Goal: Entertainment & Leisure: Consume media (video, audio)

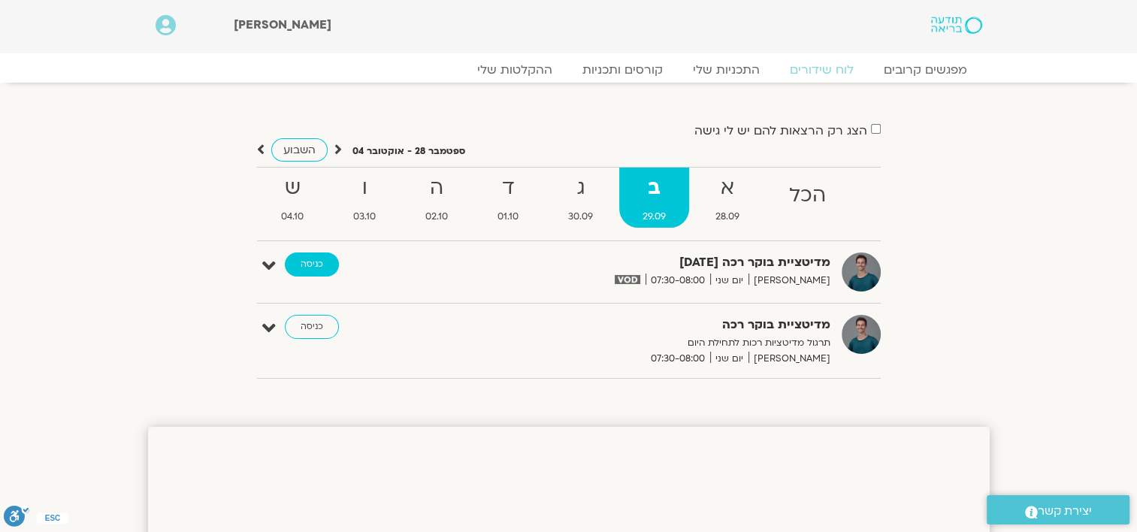
click at [313, 268] on link "כניסה" at bounding box center [312, 264] width 54 height 24
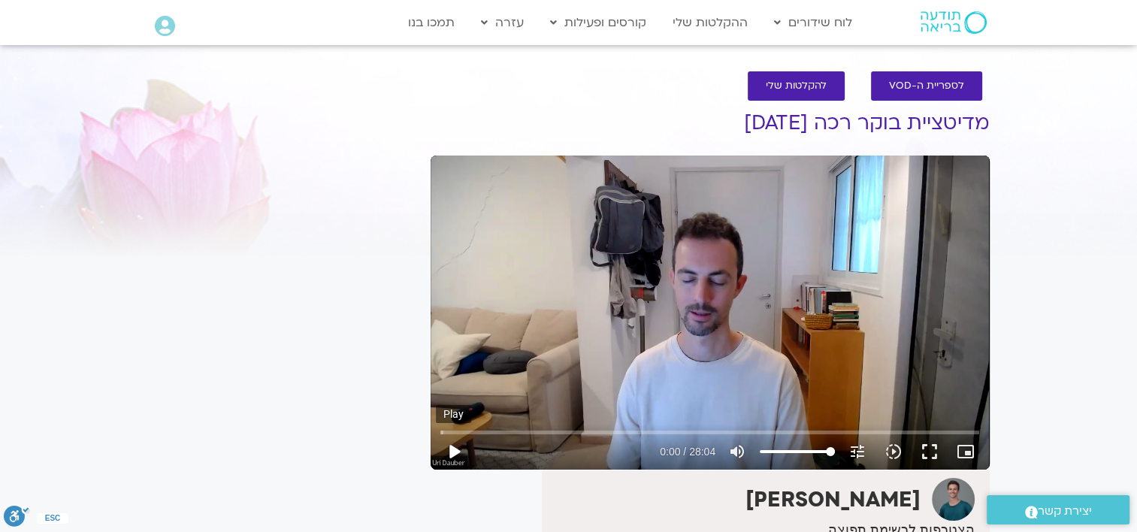
click at [454, 453] on button "play_arrow" at bounding box center [454, 452] width 36 height 36
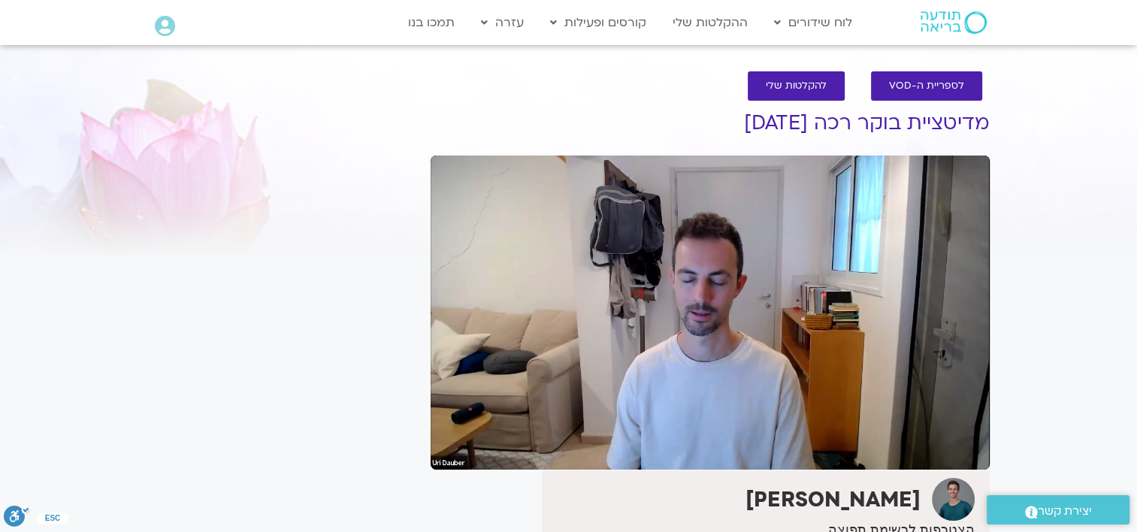
click at [322, 430] on div "It seems we can't find what you're looking for. It seems we can't find what you…" at bounding box center [282, 374] width 283 height 576
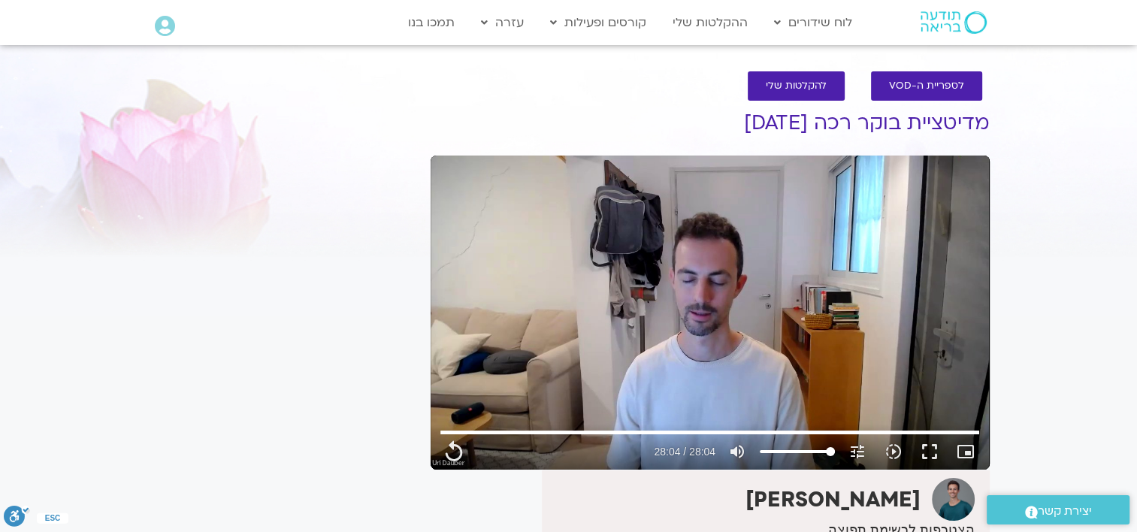
type input "1684.36"
